Goal: Download file/media

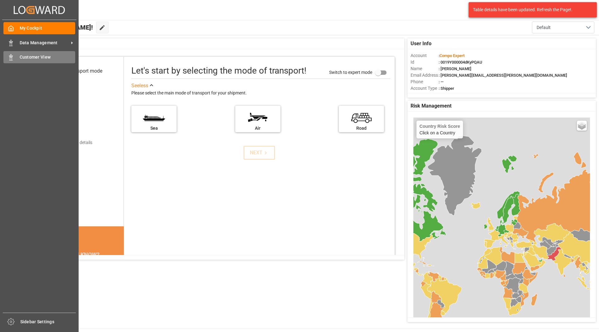
click at [27, 52] on div "Customer View Customer View" at bounding box center [39, 57] width 72 height 12
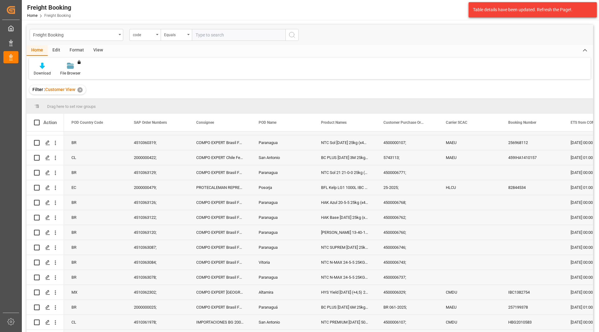
scroll to position [437, 0]
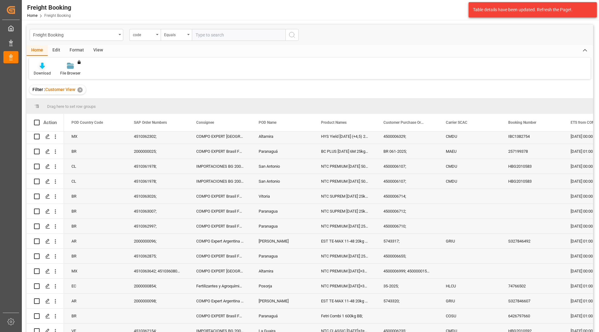
click at [52, 71] on div "Download" at bounding box center [42, 69] width 27 height 14
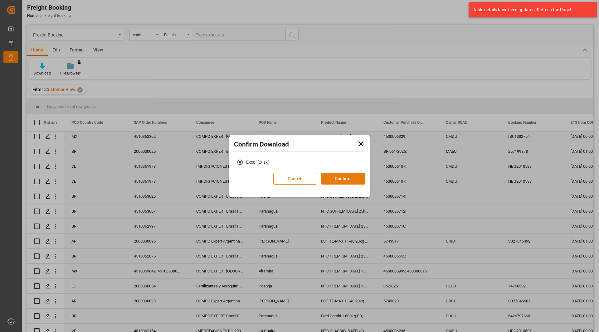
click at [359, 176] on button "Confirm" at bounding box center [343, 179] width 44 height 12
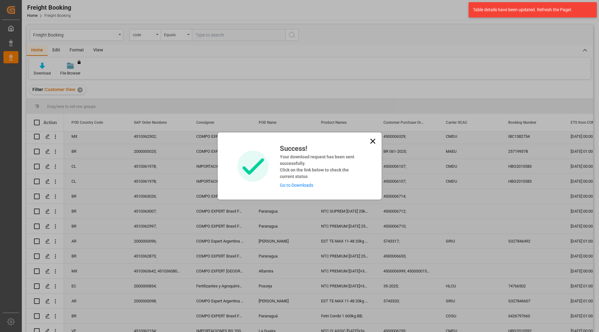
click at [306, 186] on link "Go to Downloads" at bounding box center [296, 185] width 33 height 5
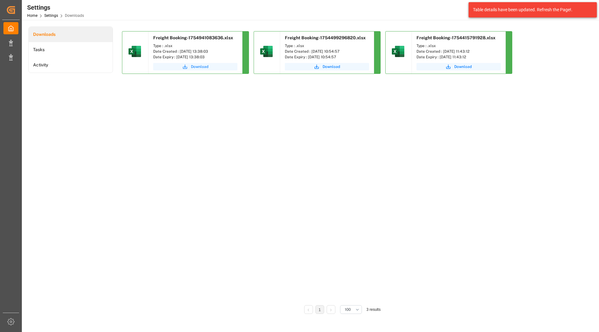
click at [202, 63] on button "Download" at bounding box center [195, 66] width 84 height 7
